Goal: Find specific page/section: Find specific page/section

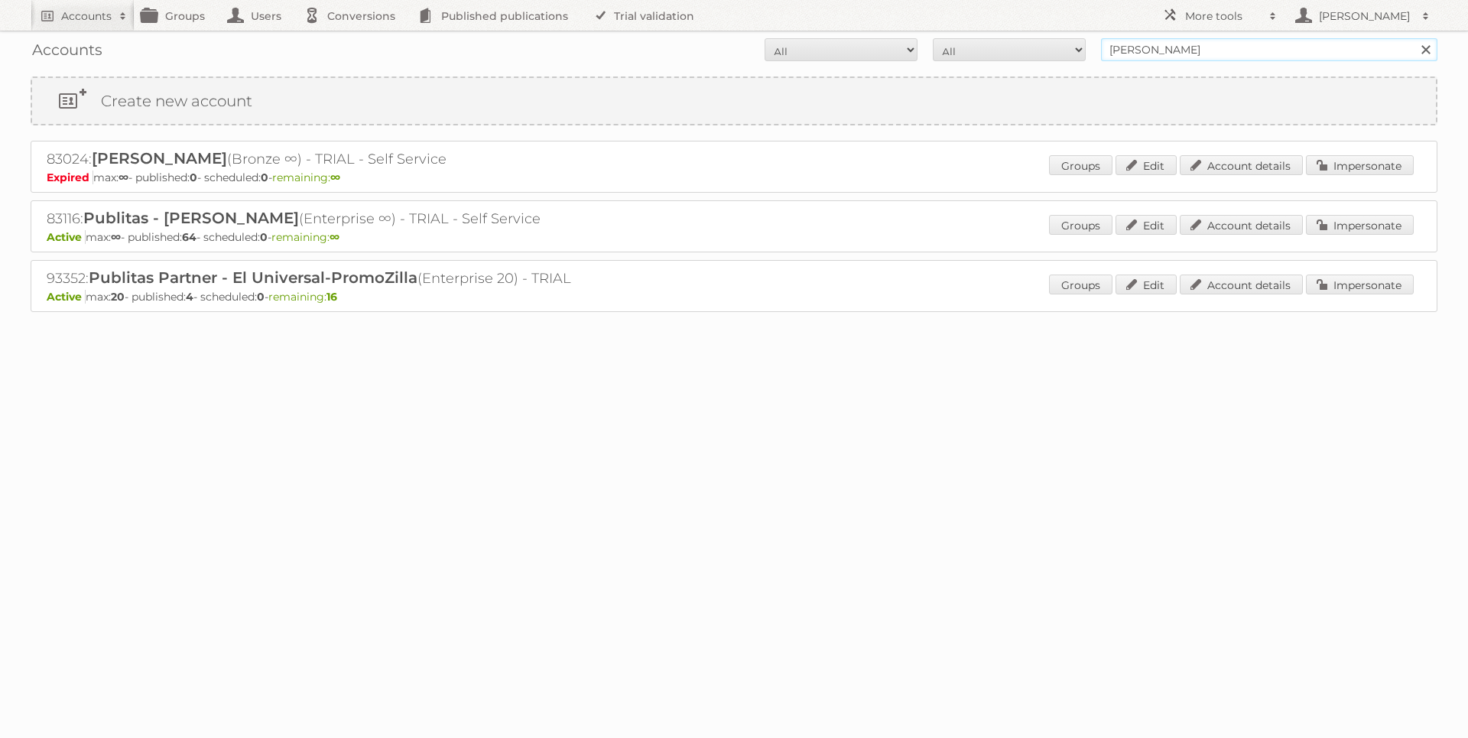
click at [1231, 47] on input "[PERSON_NAME]" at bounding box center [1269, 49] width 336 height 23
type input "SOFTSWISS"
click at [1414, 38] on input "Search" at bounding box center [1425, 49] width 23 height 23
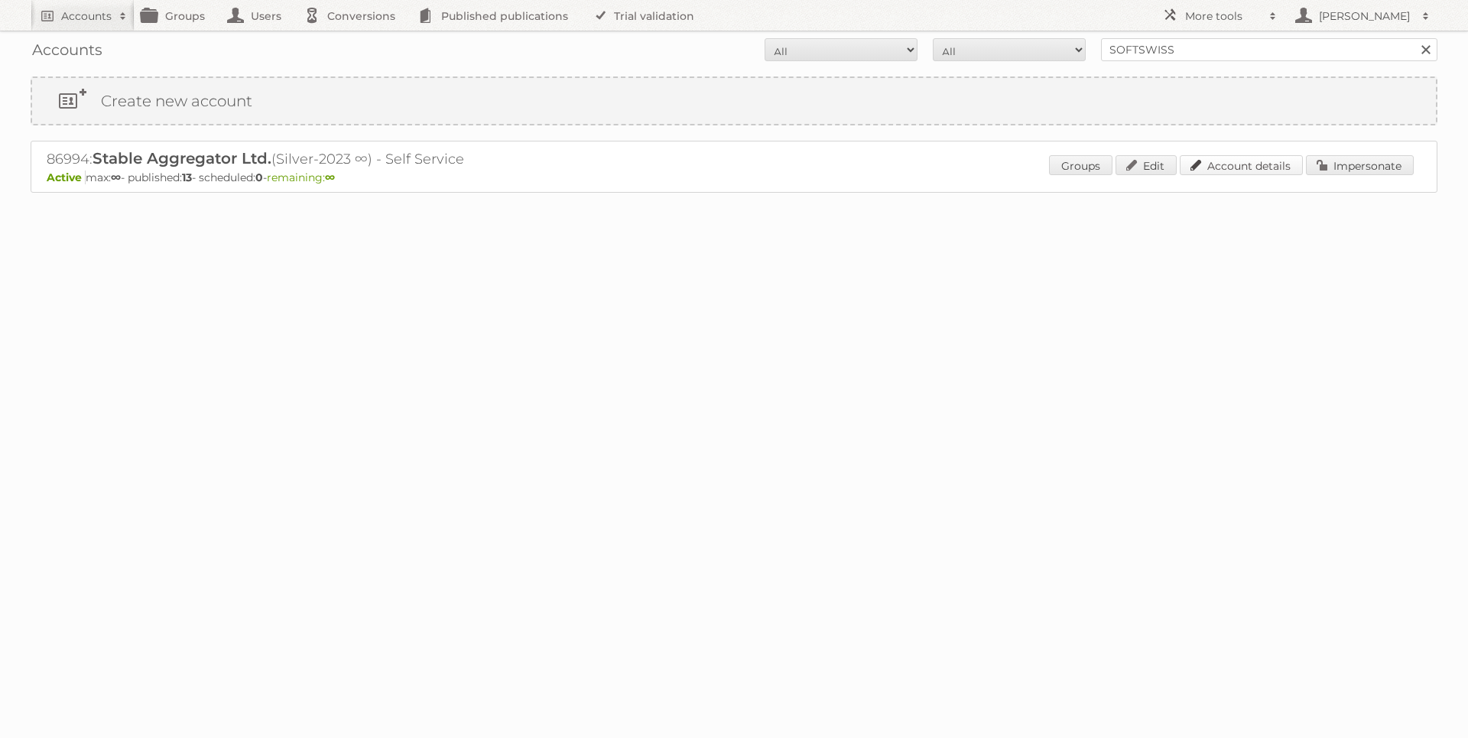
click at [1270, 173] on link "Account details" at bounding box center [1241, 165] width 123 height 20
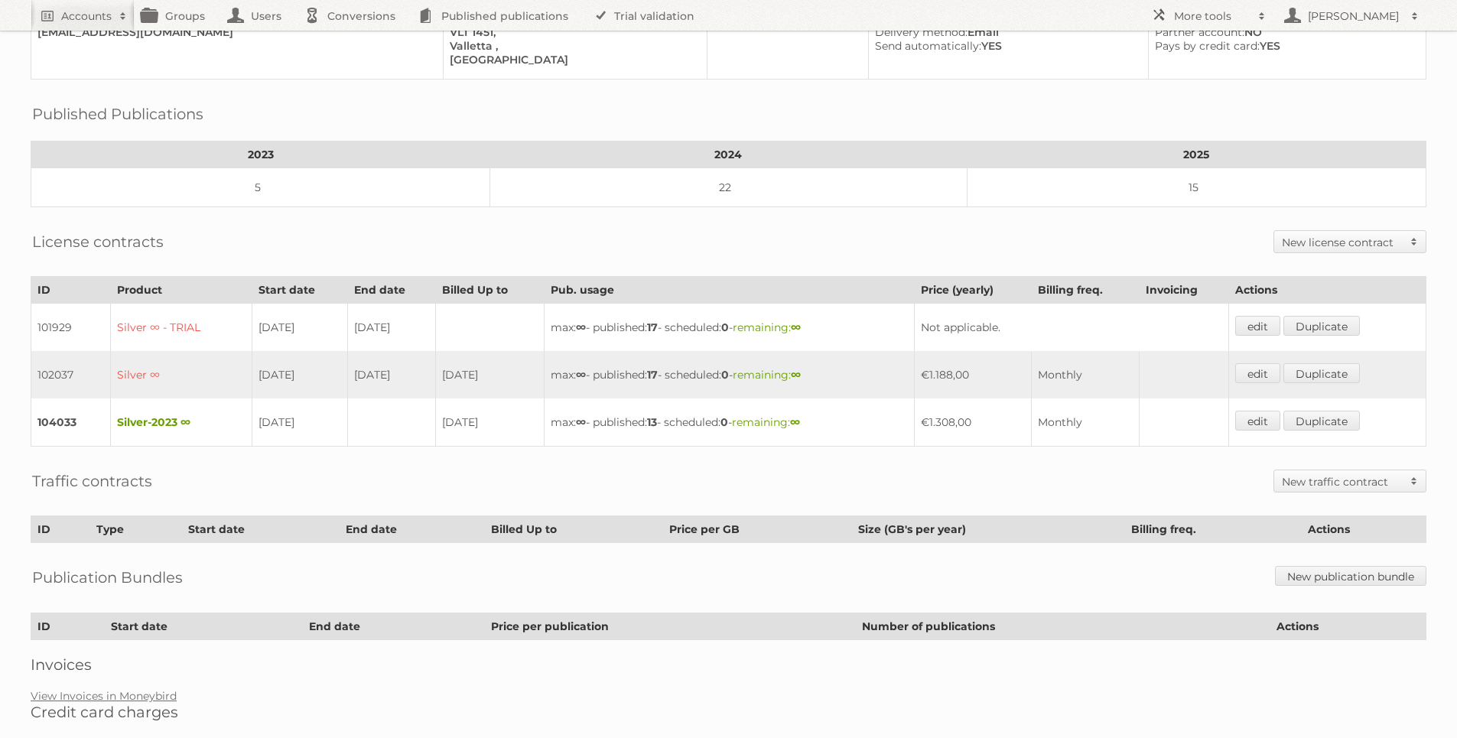
scroll to position [167, 0]
drag, startPoint x: 677, startPoint y: 410, endPoint x: 663, endPoint y: 407, distance: 14.1
click at [663, 407] on td "max: ∞ - published: 13 - scheduled: 0 - remaining: ∞" at bounding box center [729, 421] width 370 height 48
drag, startPoint x: 670, startPoint y: 366, endPoint x: 661, endPoint y: 364, distance: 9.3
click at [661, 364] on td "max: ∞ - published: 17 - scheduled: 0 - remaining: ∞" at bounding box center [729, 372] width 370 height 47
